Goal: Transaction & Acquisition: Subscribe to service/newsletter

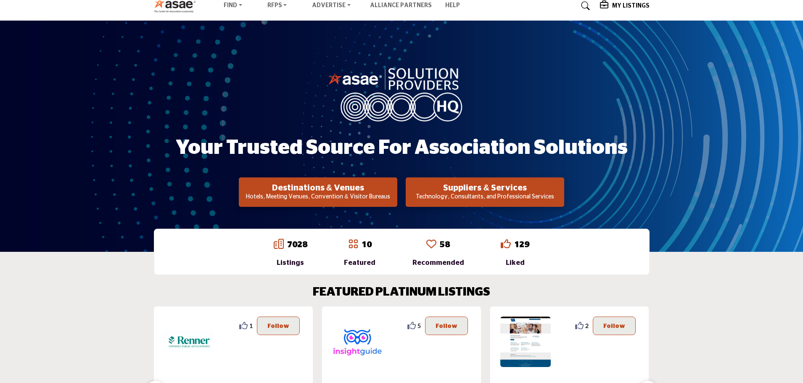
scroll to position [42, 0]
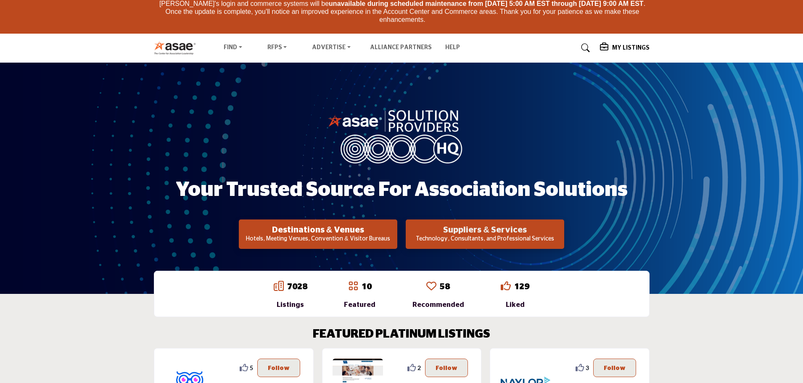
click at [497, 233] on h2 "Suppliers & Services" at bounding box center [484, 230] width 153 height 10
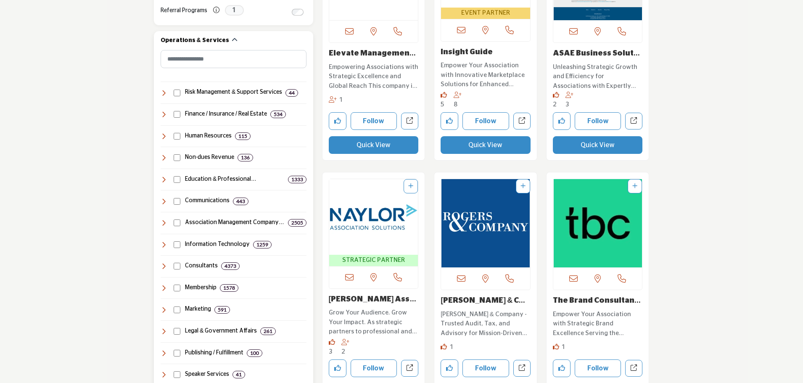
scroll to position [420, 0]
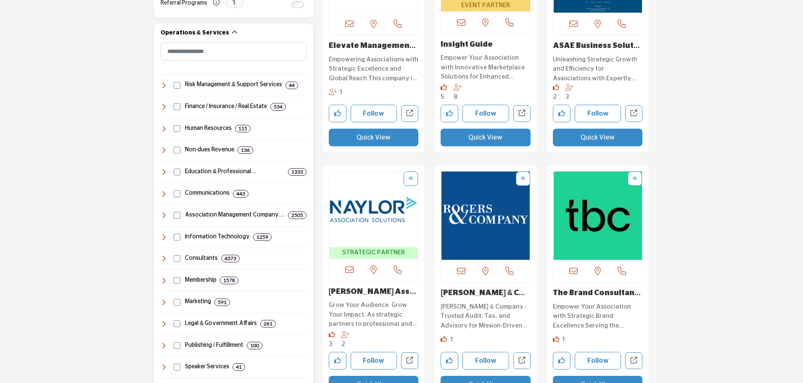
click at [207, 212] on h4 "Association Management Company (AMC..." at bounding box center [235, 215] width 100 height 8
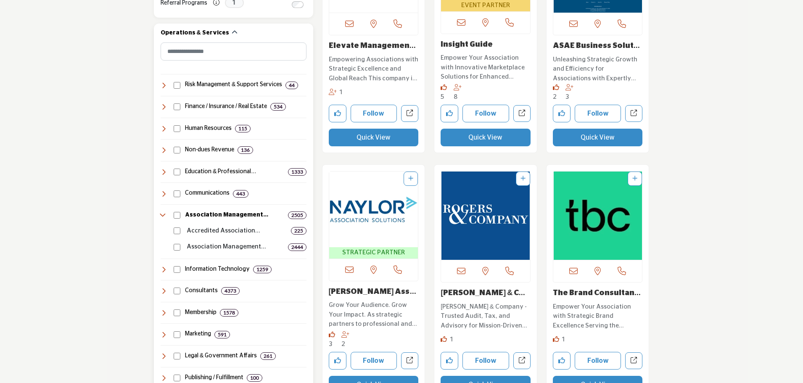
click at [184, 231] on div "Accredited Association Management C... 225" at bounding box center [244, 231] width 123 height 10
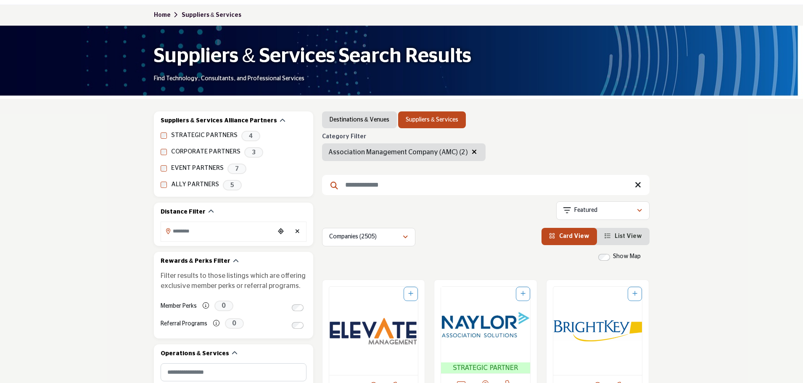
scroll to position [126, 0]
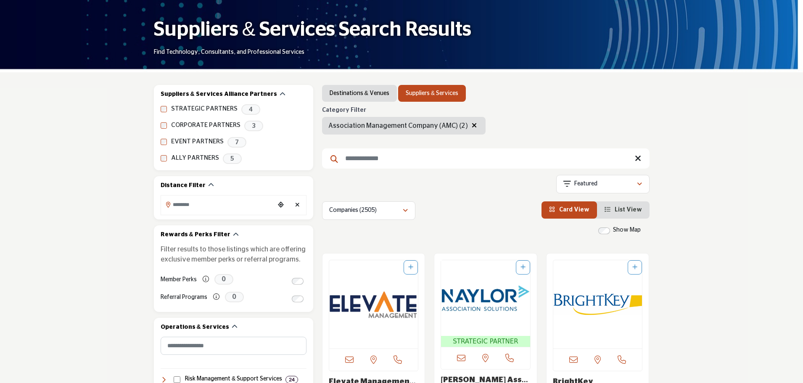
click at [354, 152] on input "Search Keyword" at bounding box center [485, 158] width 327 height 20
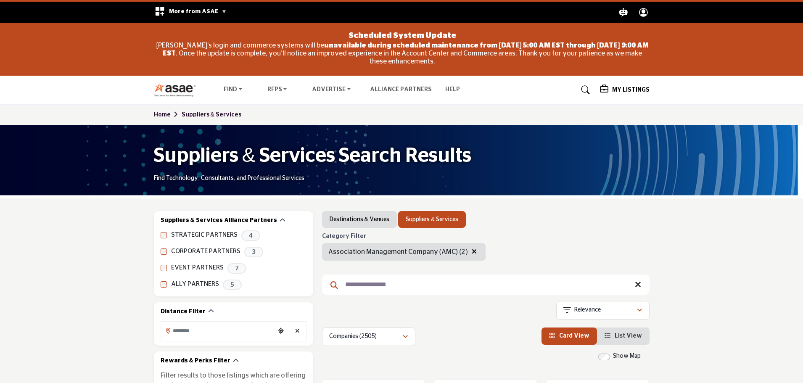
scroll to position [19, 0]
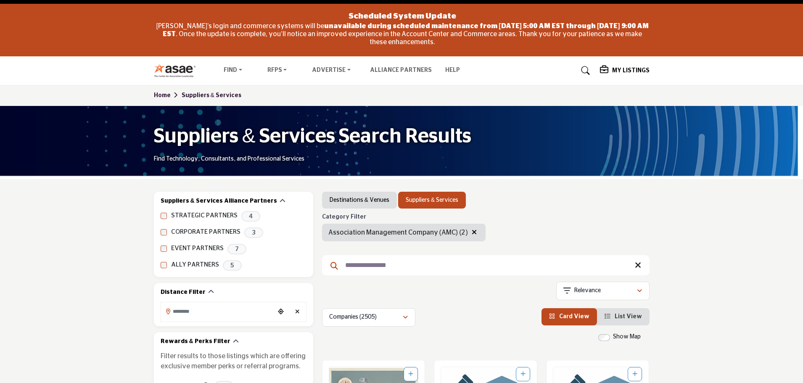
click at [444, 267] on input "**********" at bounding box center [485, 265] width 327 height 20
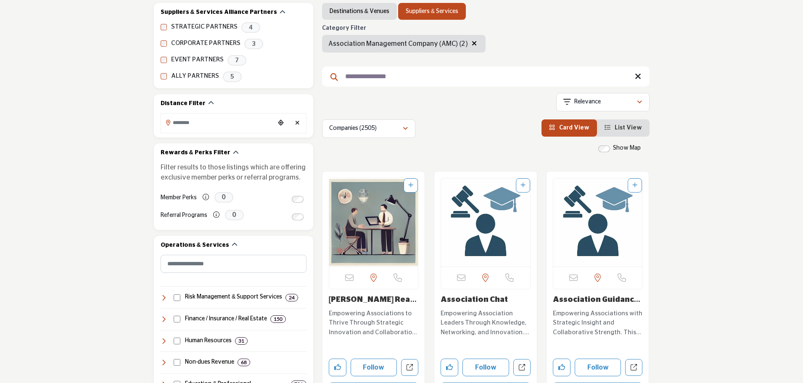
scroll to position [210, 0]
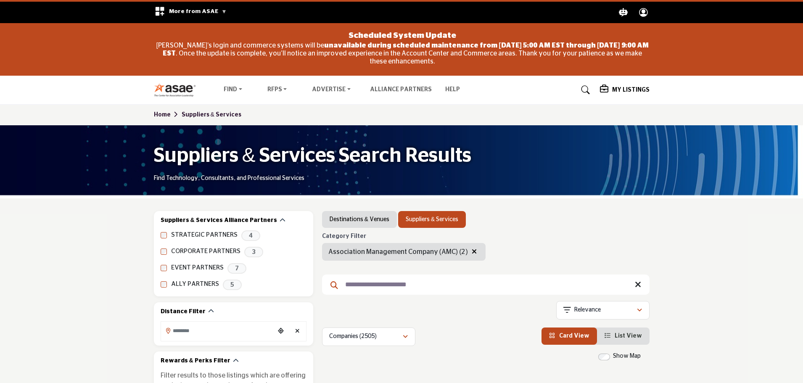
type input "**********"
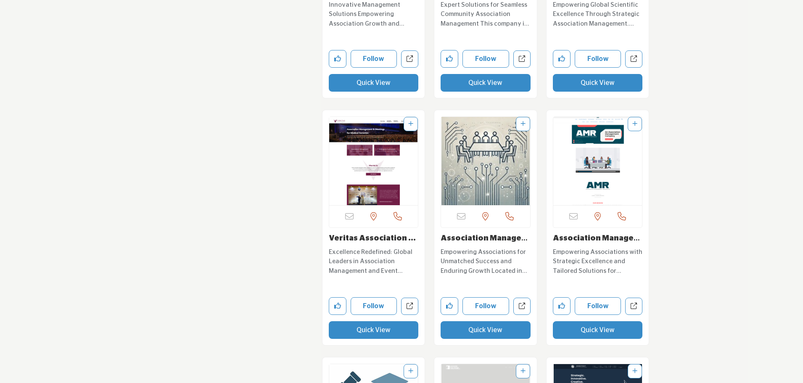
scroll to position [6437, 0]
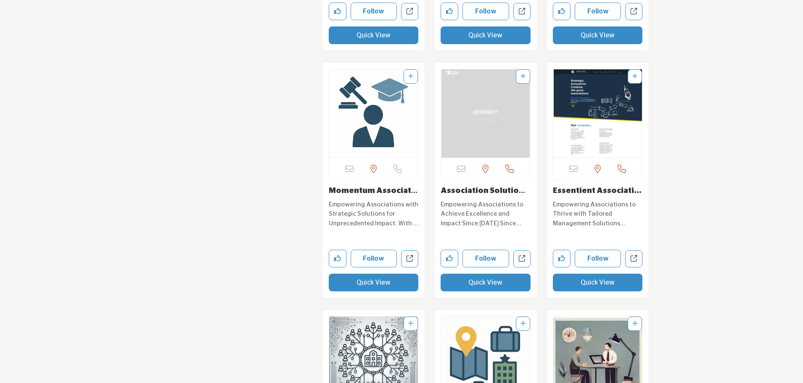
scroll to position [93, 0]
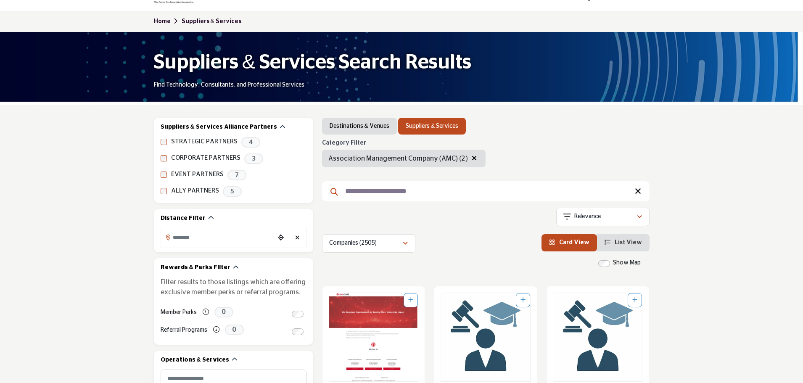
click at [21, 91] on div "Suppliers & Services Search Results Find Technology, Consultants, and Professio…" at bounding box center [401, 68] width 803 height 73
click at [163, 20] on link "Home" at bounding box center [168, 21] width 28 height 6
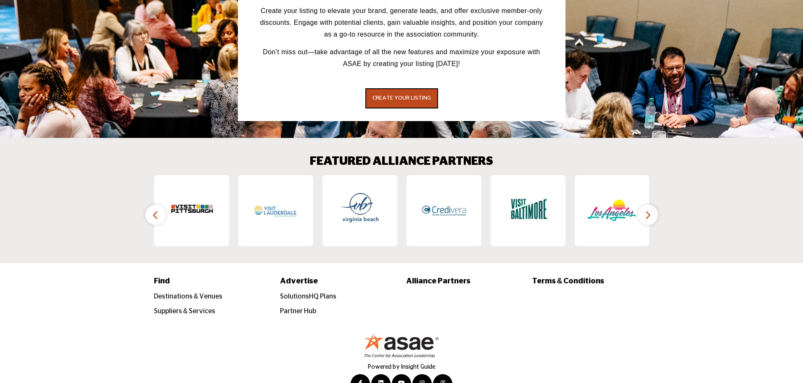
scroll to position [1265, 0]
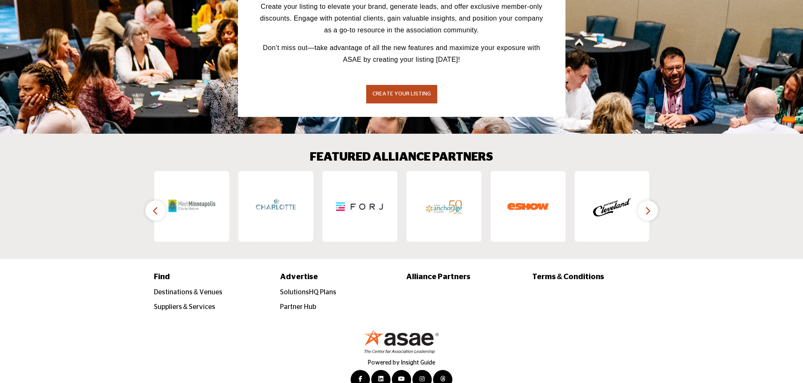
click at [394, 84] on button "CREATE YOUR LISTING" at bounding box center [401, 94] width 73 height 20
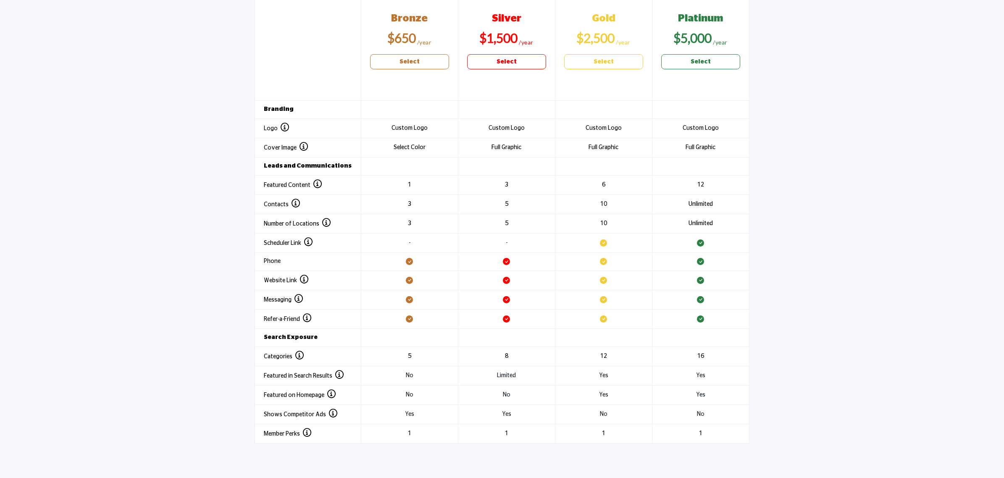
scroll to position [998, 0]
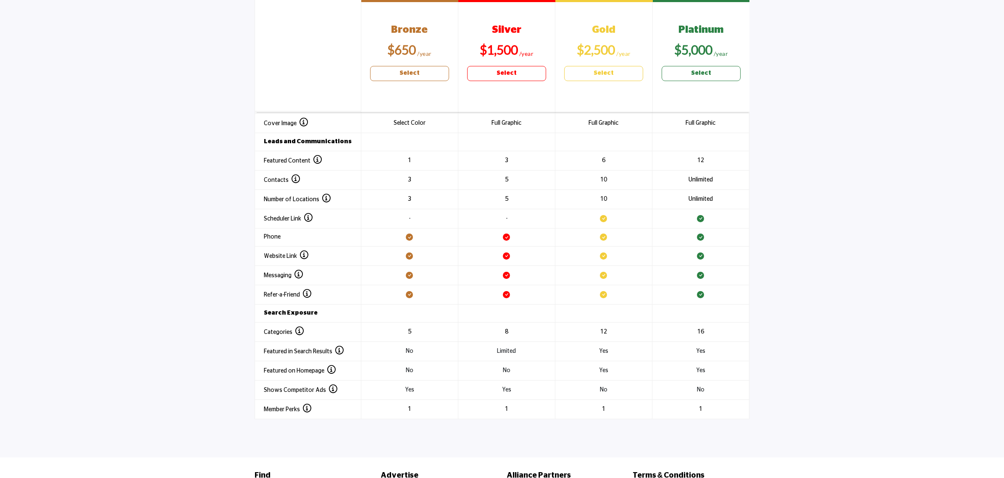
drag, startPoint x: 940, startPoint y: 316, endPoint x: 947, endPoint y: 316, distance: 7.1
click at [802, 316] on section "Header 1 Bronze $650 Select Silver $1,500 Select Gold $2,500 Select Platinum" at bounding box center [502, 193] width 1004 height 494
drag, startPoint x: 1003, startPoint y: 326, endPoint x: 1005, endPoint y: 319, distance: 6.6
click at [802, 319] on section "Header 1 Bronze $650 Select Silver $1,500 Select Gold $2,500 Select Platinum" at bounding box center [502, 193] width 1004 height 494
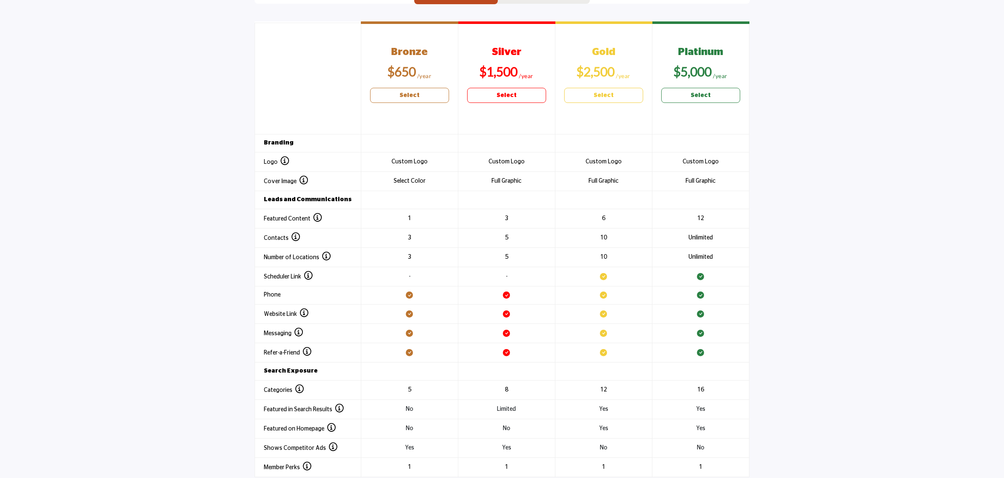
scroll to position [934, 0]
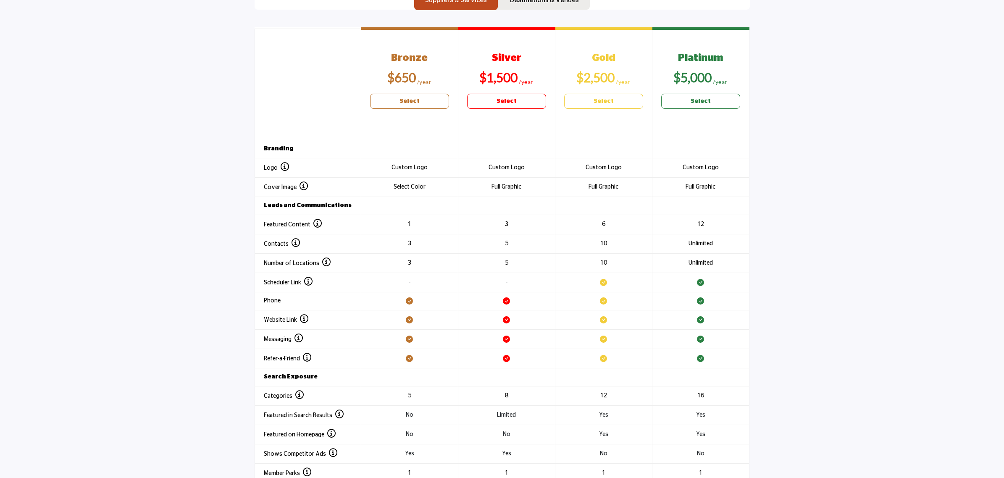
click at [108, 211] on section "Header 1 Bronze $650 Select Silver $1,500 Select Gold $2,500 Select Platinum" at bounding box center [502, 257] width 1004 height 494
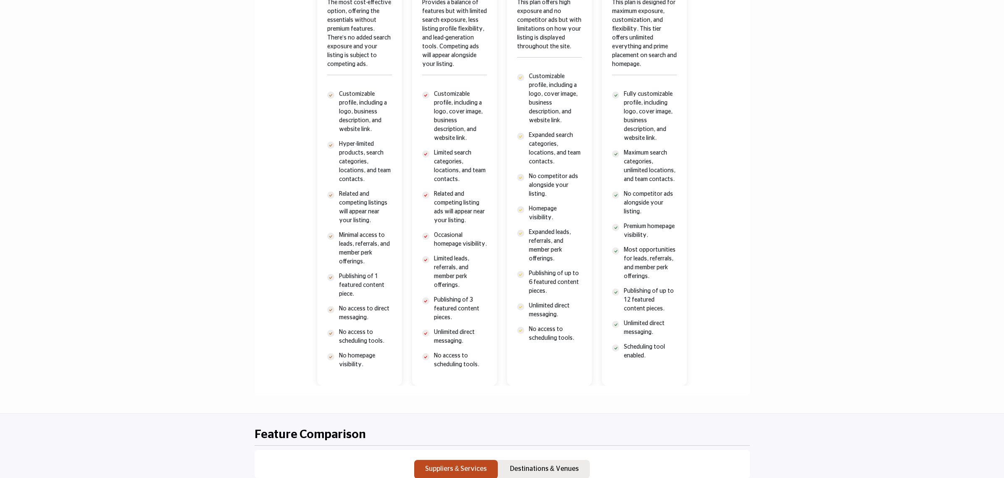
scroll to position [333, 0]
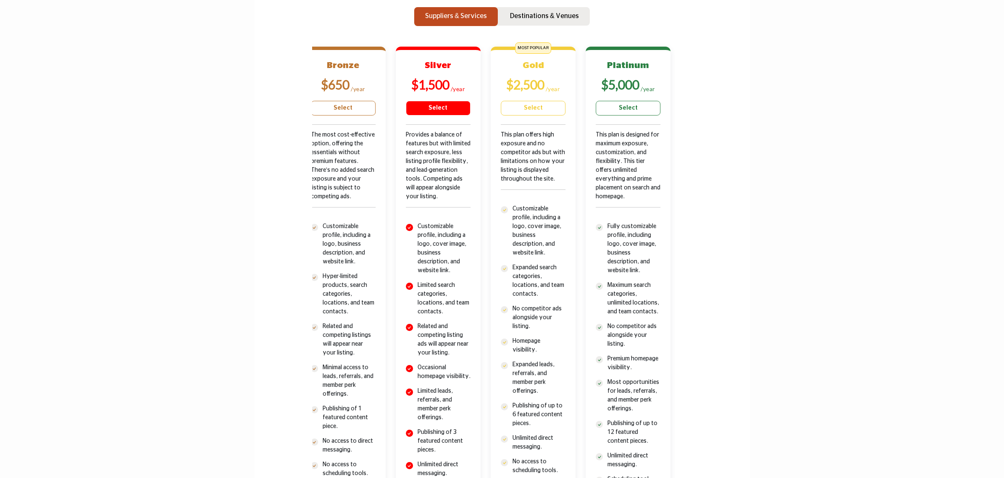
drag, startPoint x: 515, startPoint y: 131, endPoint x: 416, endPoint y: 212, distance: 128.0
click at [417, 212] on div "Bronze $650 /year Select Silver $1,500 Gold" at bounding box center [486, 282] width 380 height 471
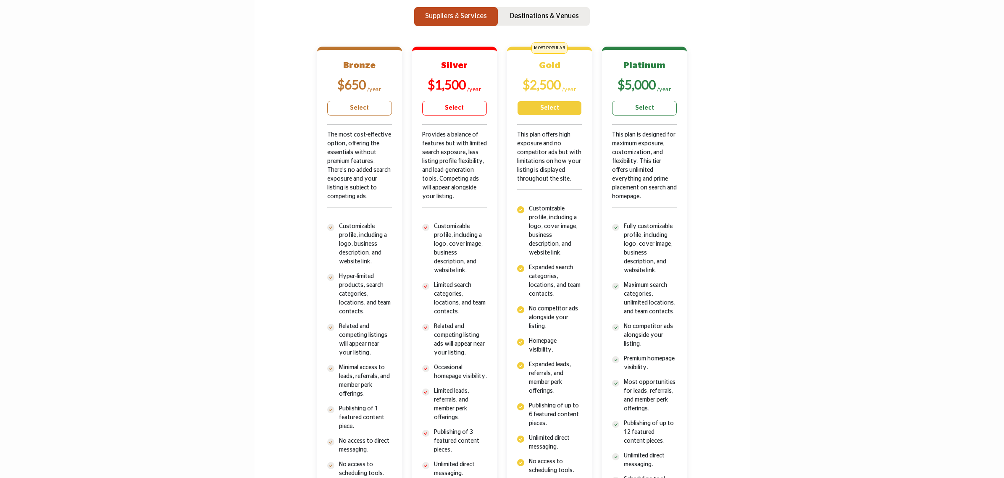
click at [530, 114] on link "Select" at bounding box center [549, 108] width 65 height 15
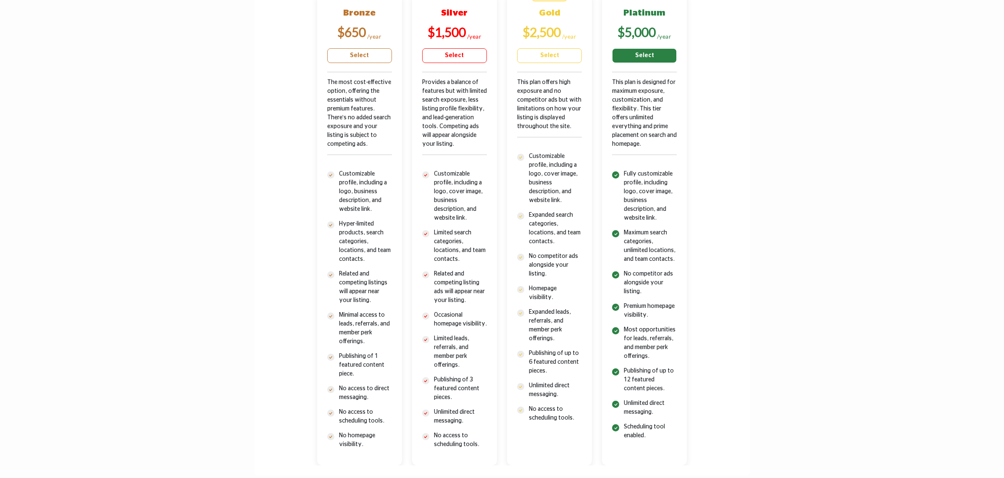
scroll to position [438, 0]
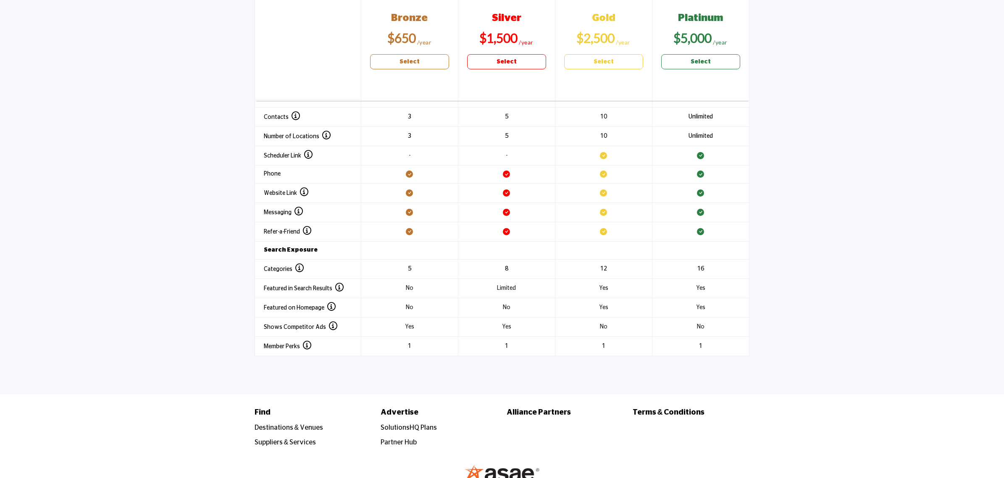
scroll to position [1121, 0]
